Goal: Find specific page/section: Find specific page/section

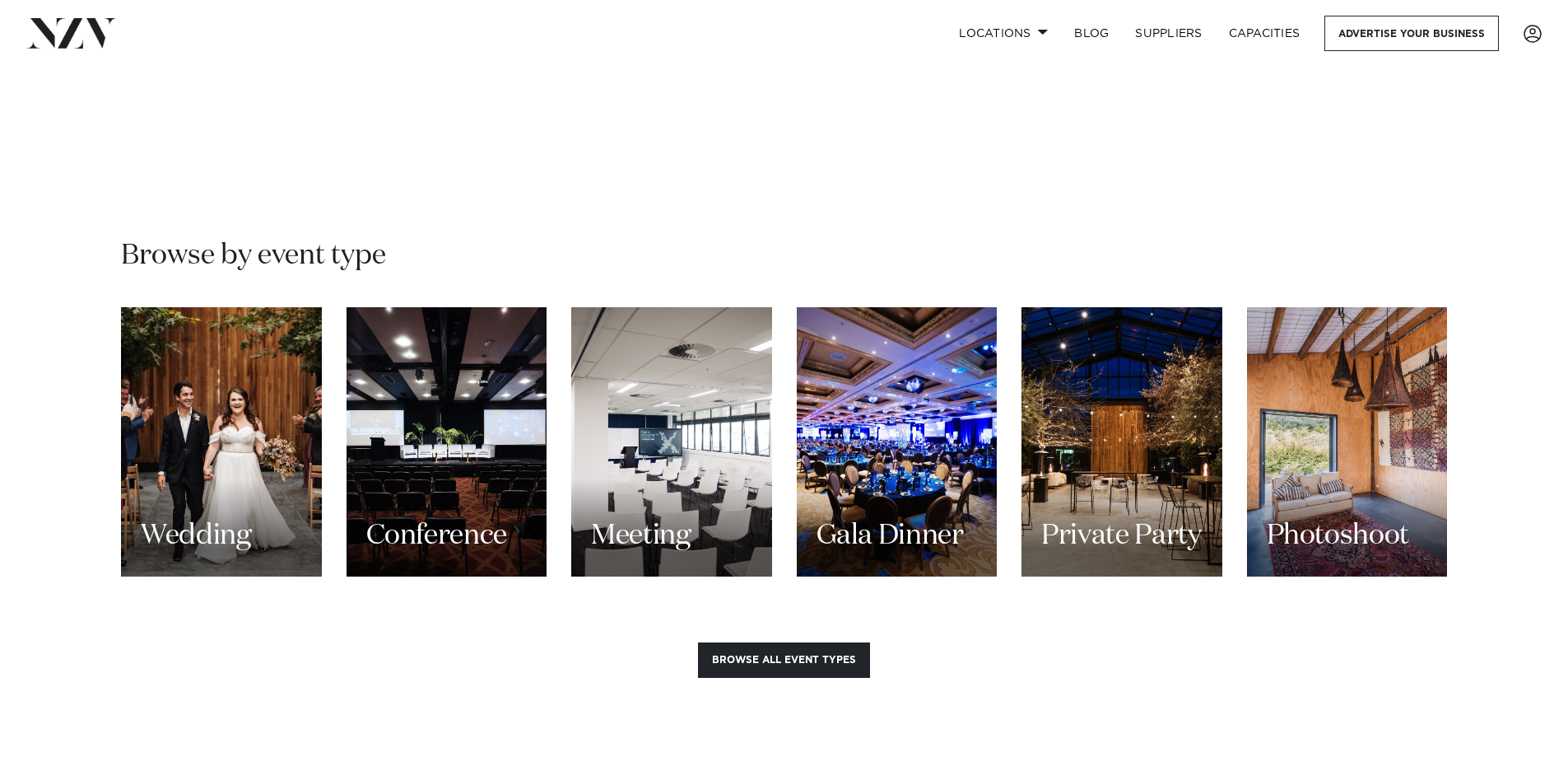
scroll to position [1399, 0]
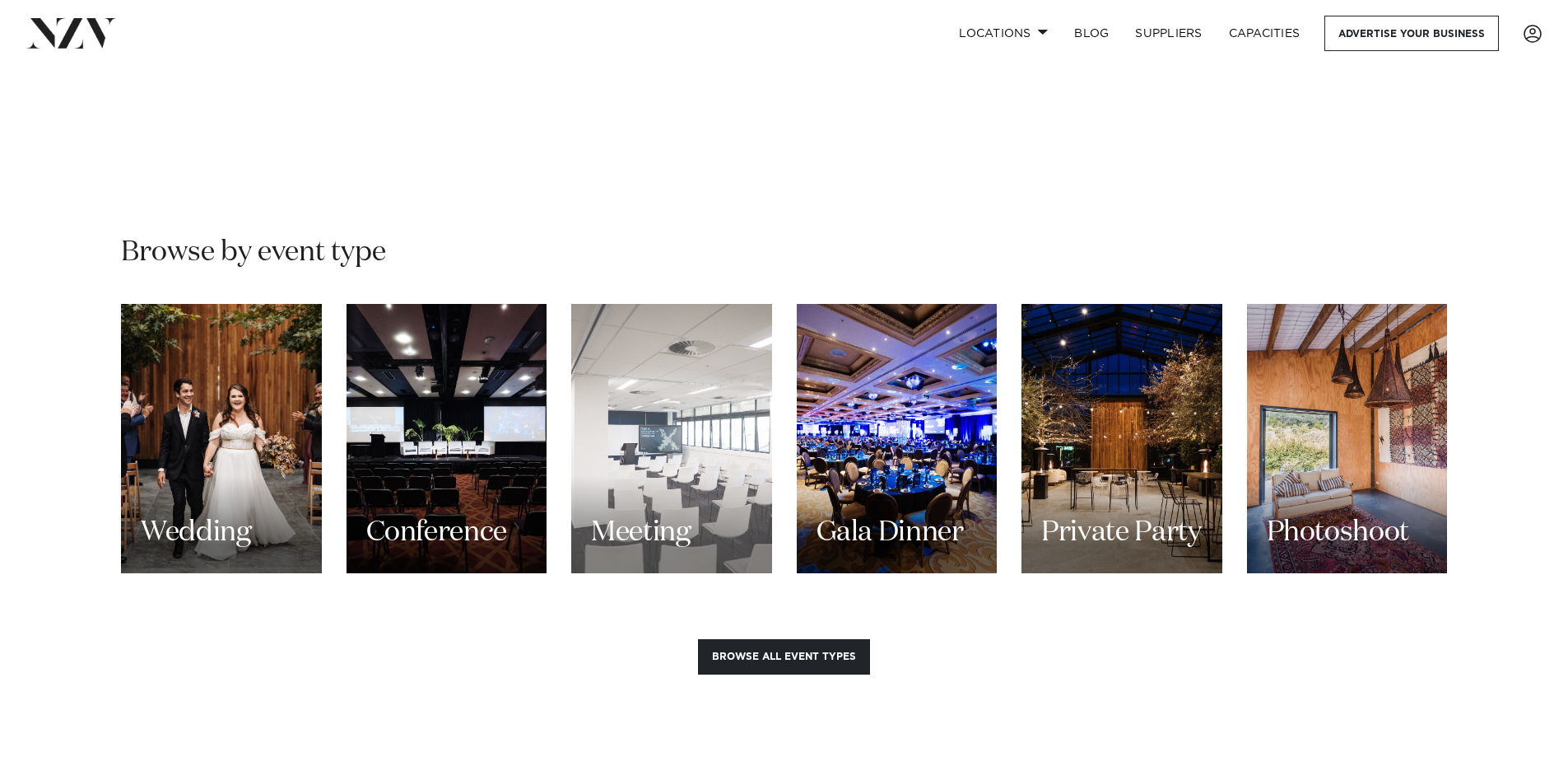
click at [630, 471] on div "Meeting" at bounding box center [671, 438] width 201 height 270
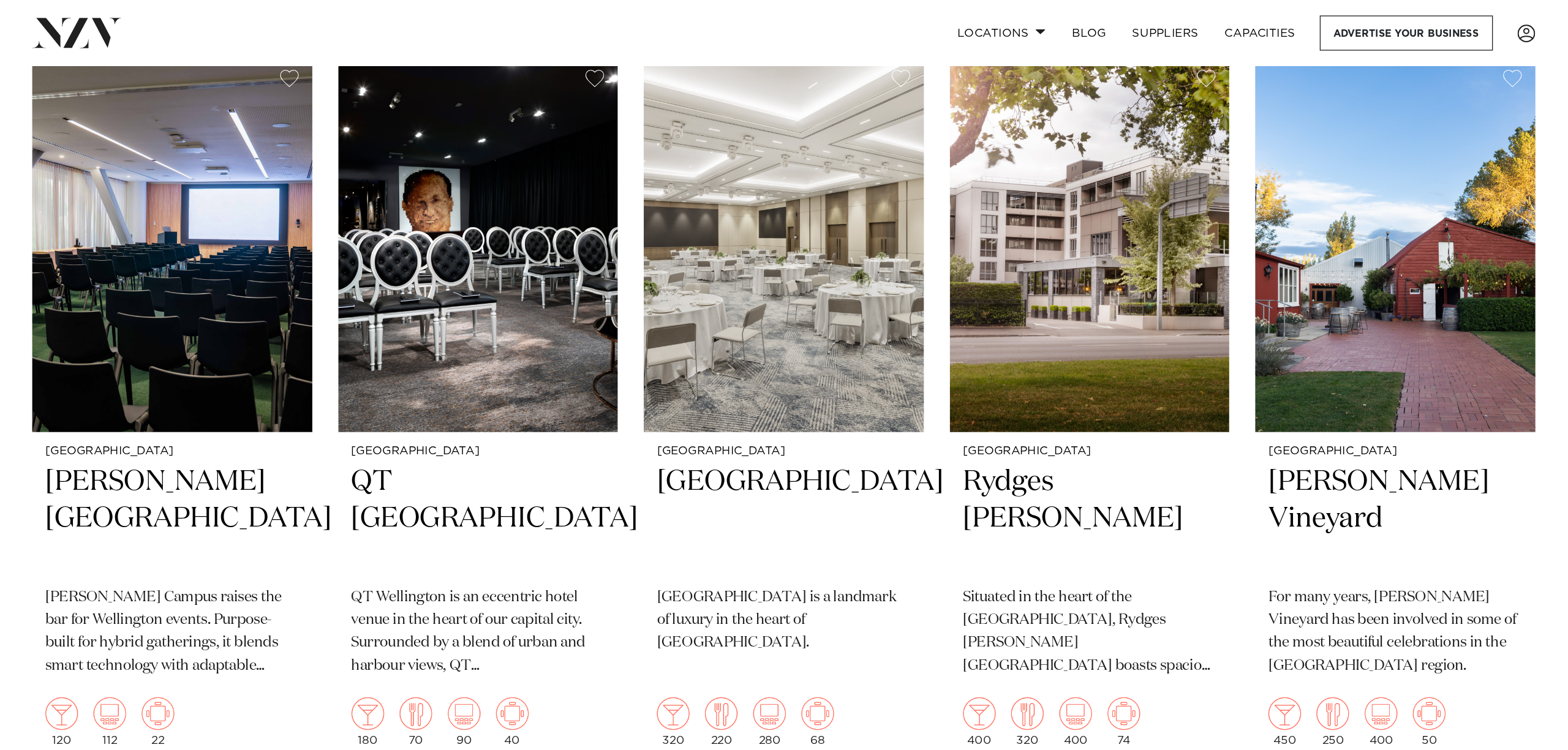
scroll to position [61, 0]
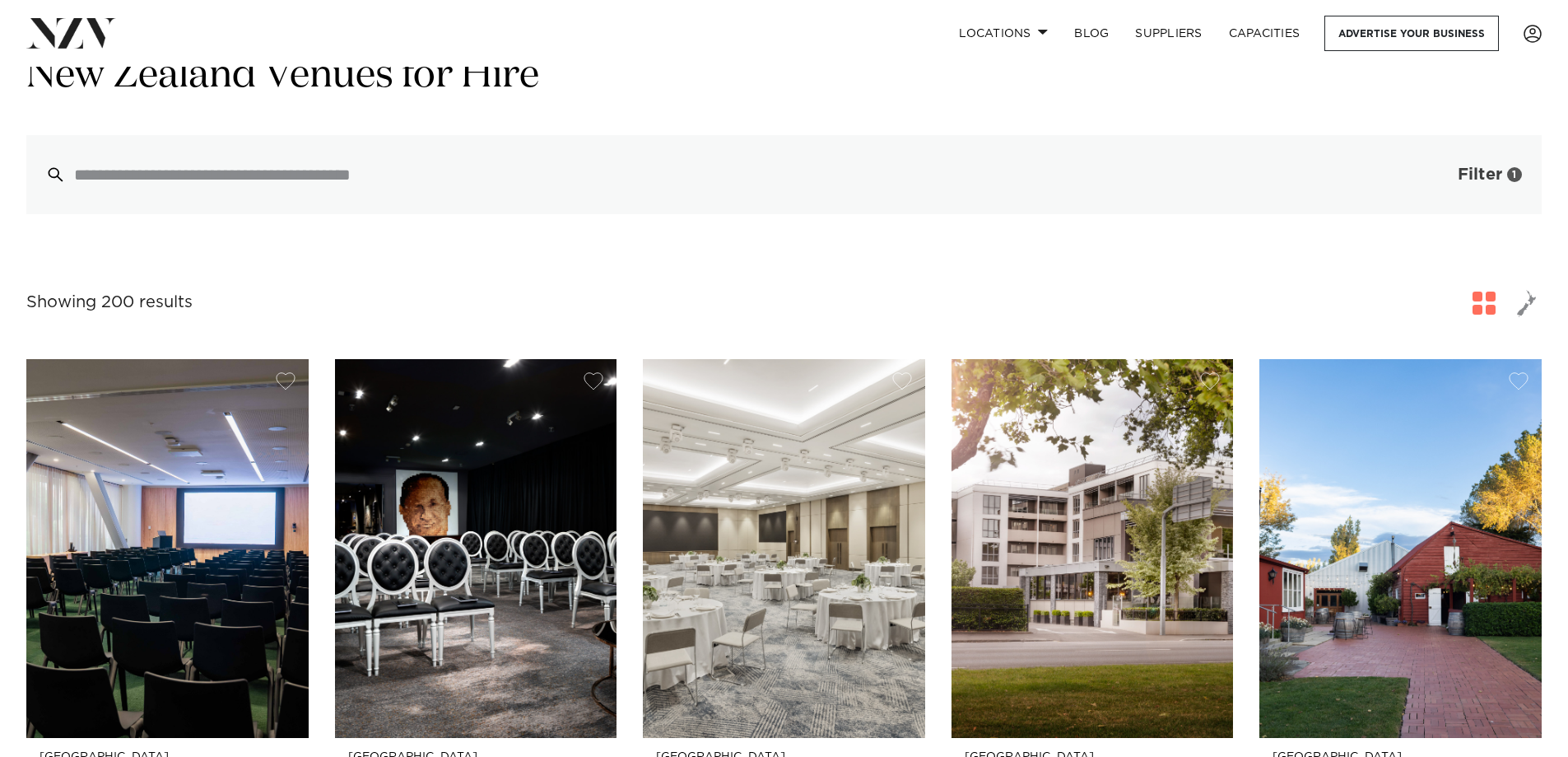
click at [1529, 167] on button "Filter 1" at bounding box center [1473, 174] width 137 height 79
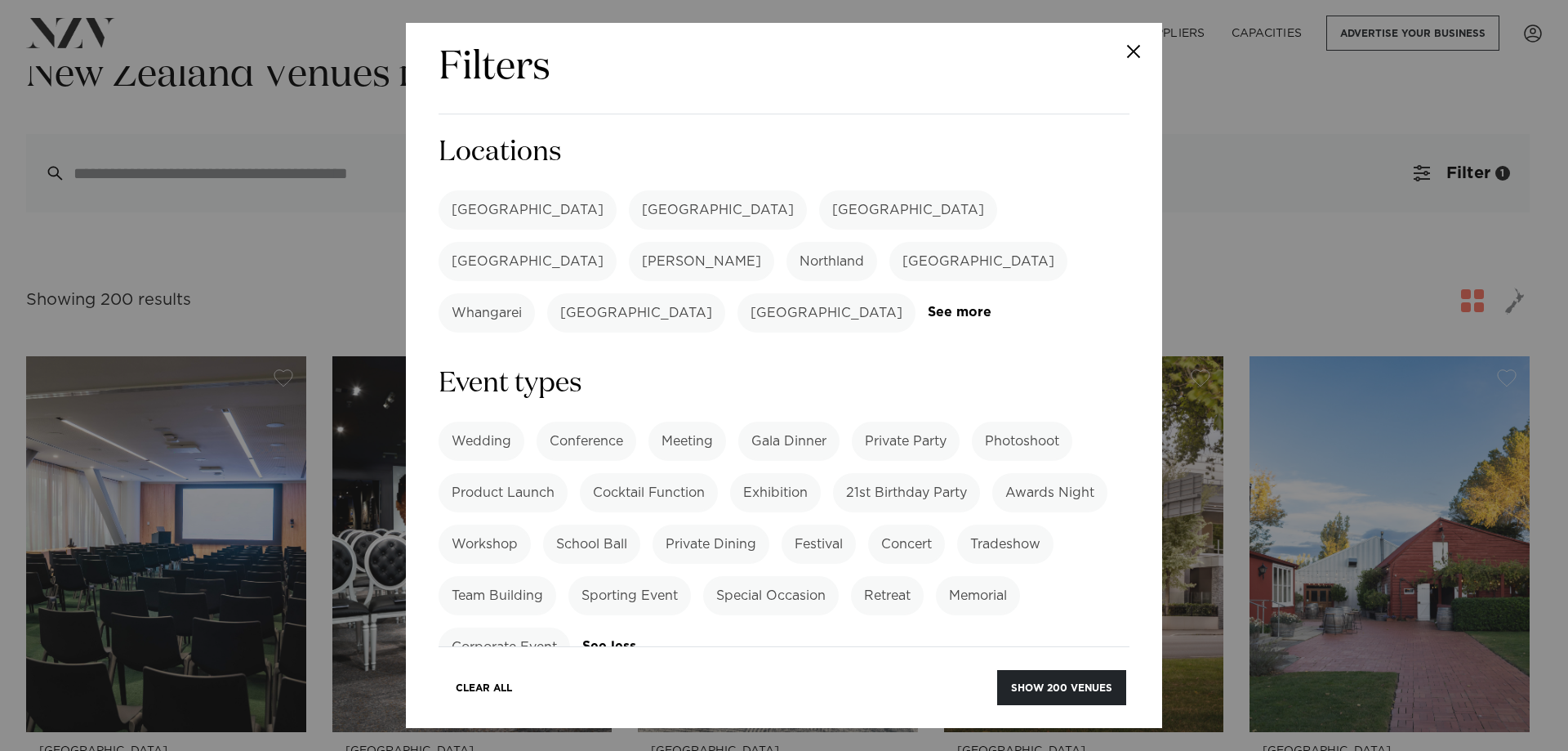
click at [487, 209] on label "[GEOGRAPHIC_DATA]" at bounding box center [527, 209] width 178 height 39
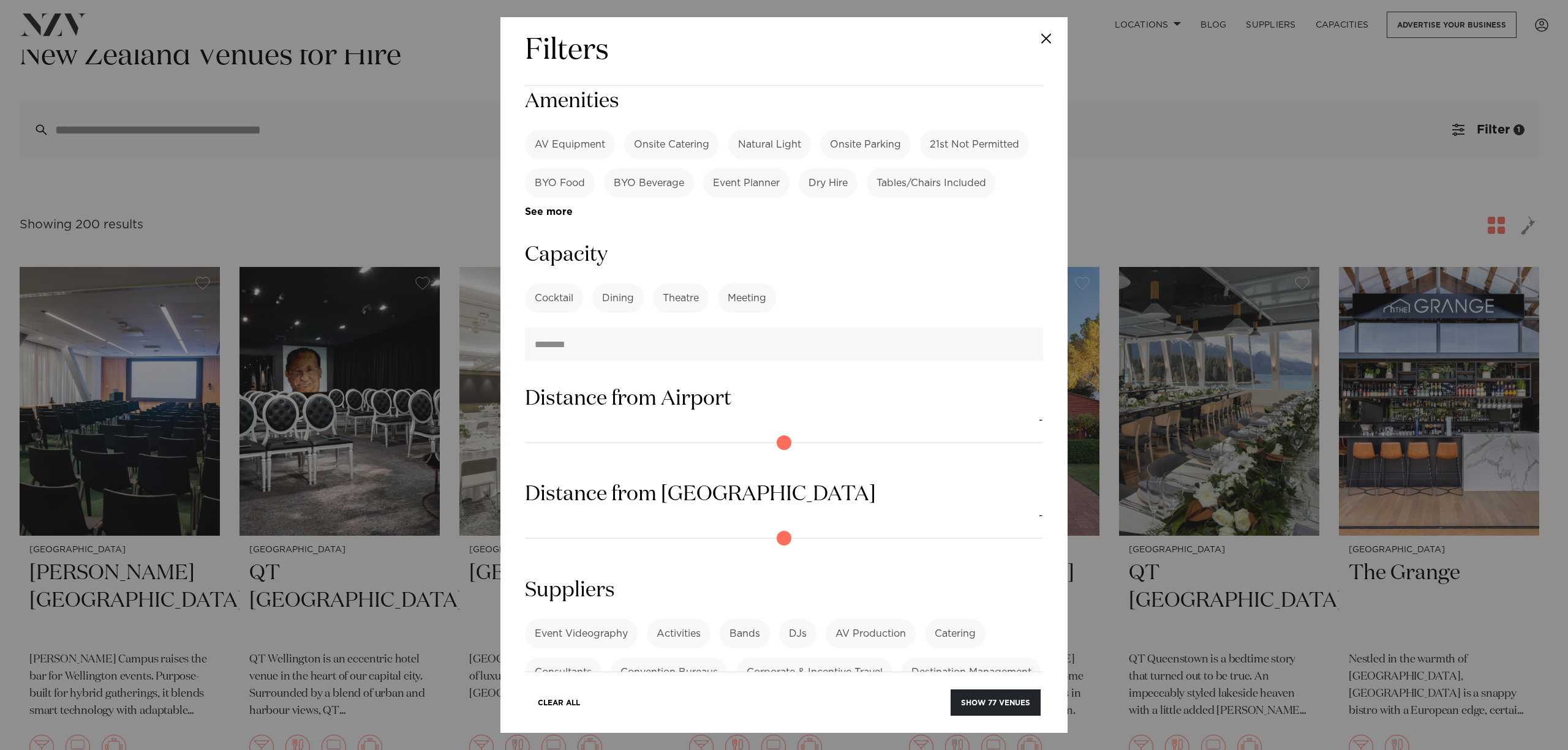
scroll to position [601, 0]
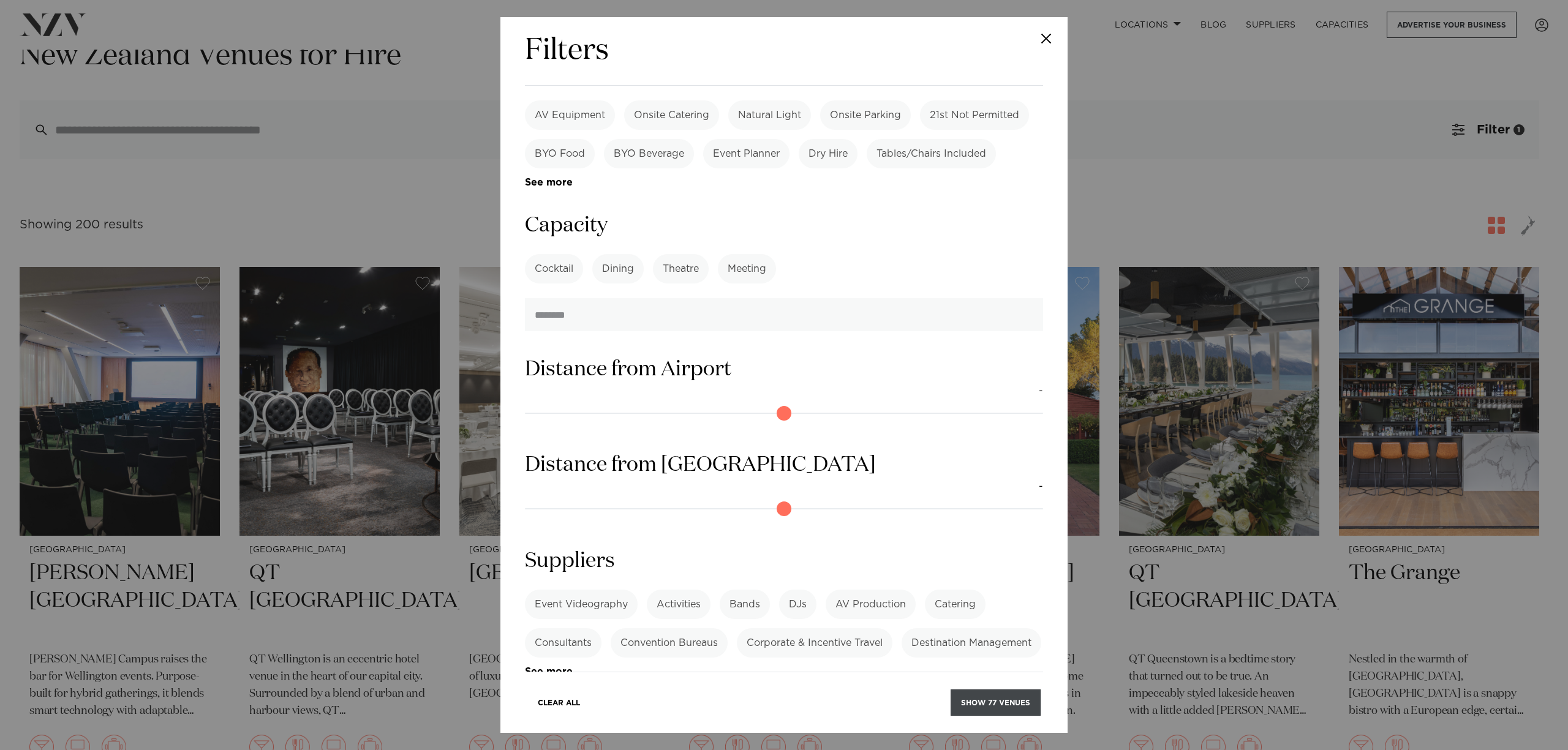
click at [968, 562] on button "Show 77 venues" at bounding box center [996, 703] width 90 height 27
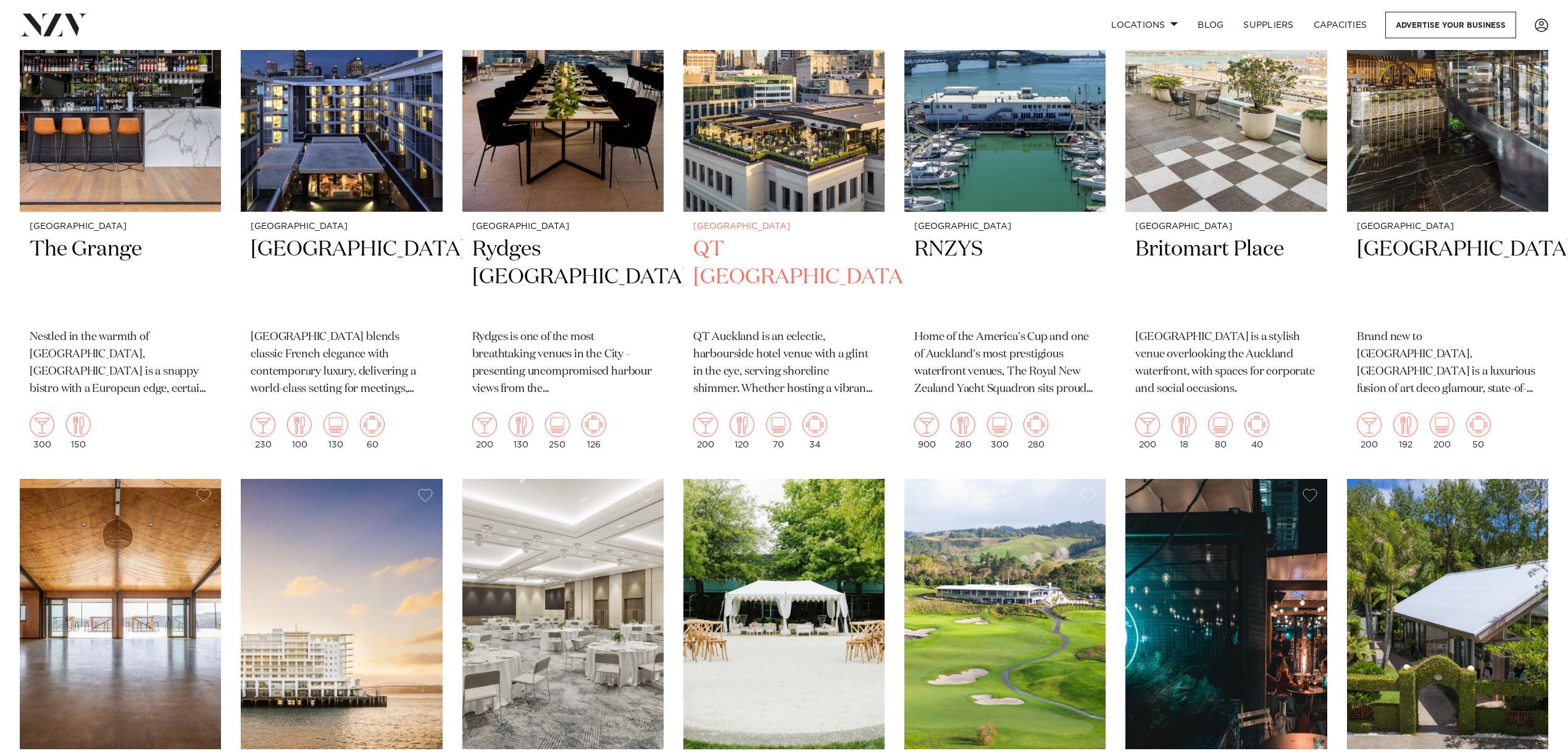
scroll to position [905, 0]
